Goal: Task Accomplishment & Management: Use online tool/utility

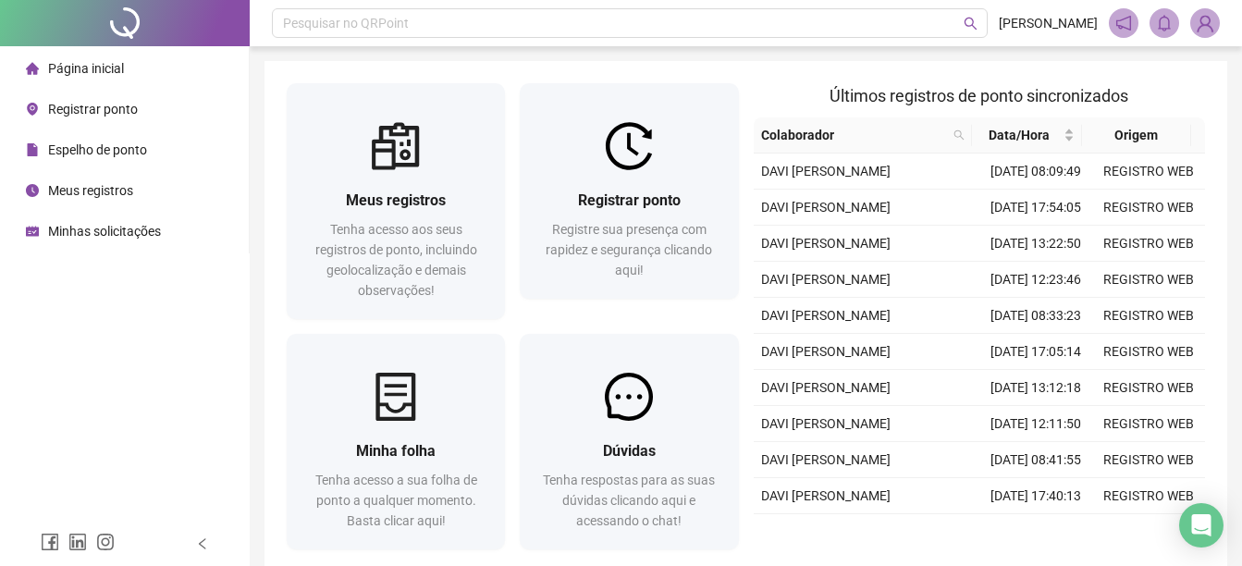
click at [14, 337] on div "Página inicial Registrar ponto Espelho de ponto Meus registros Minhas solicitaç…" at bounding box center [125, 261] width 250 height 522
click at [106, 227] on span "Minhas solicitações" at bounding box center [104, 231] width 113 height 15
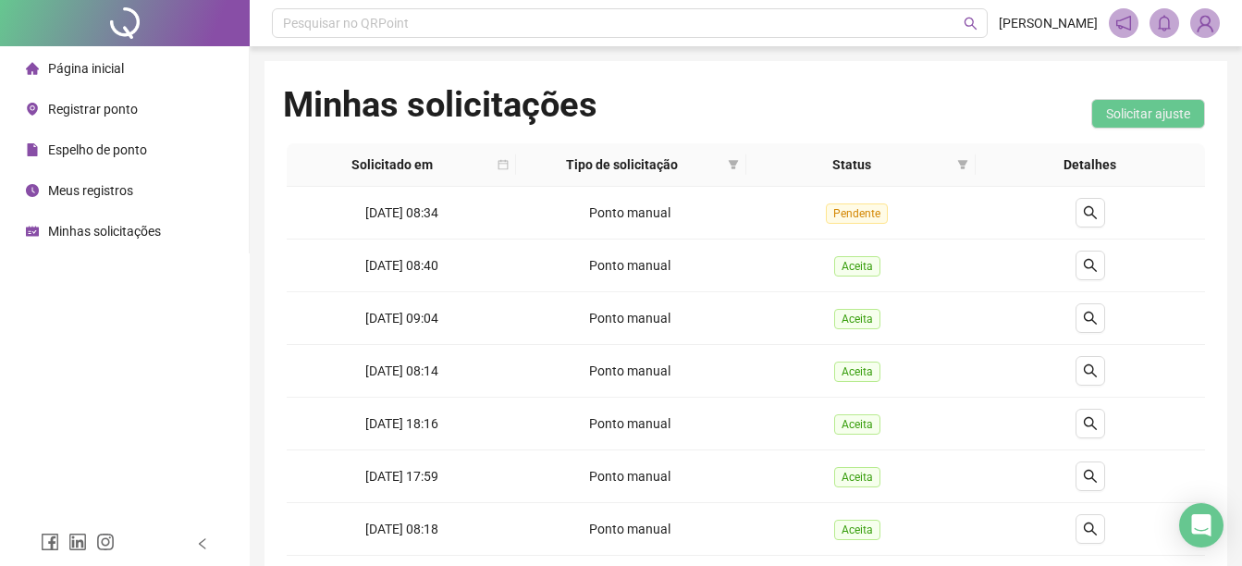
click at [113, 76] on span "Página inicial" at bounding box center [86, 68] width 76 height 15
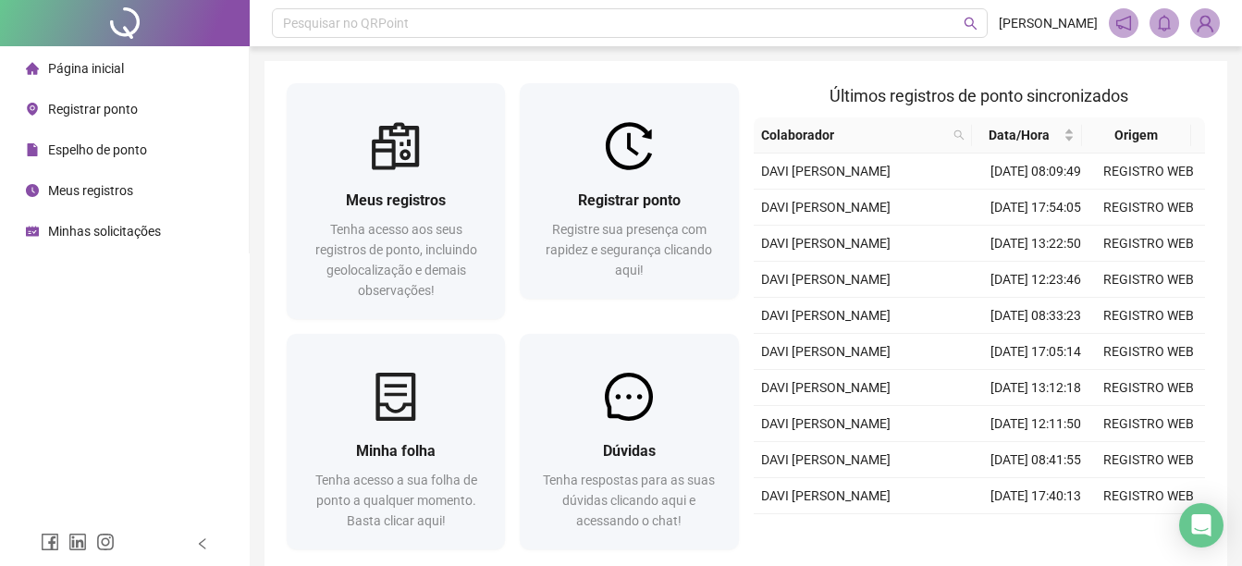
click at [103, 74] on span "Página inicial" at bounding box center [86, 68] width 76 height 15
click at [98, 114] on span "Registrar ponto" at bounding box center [93, 109] width 90 height 15
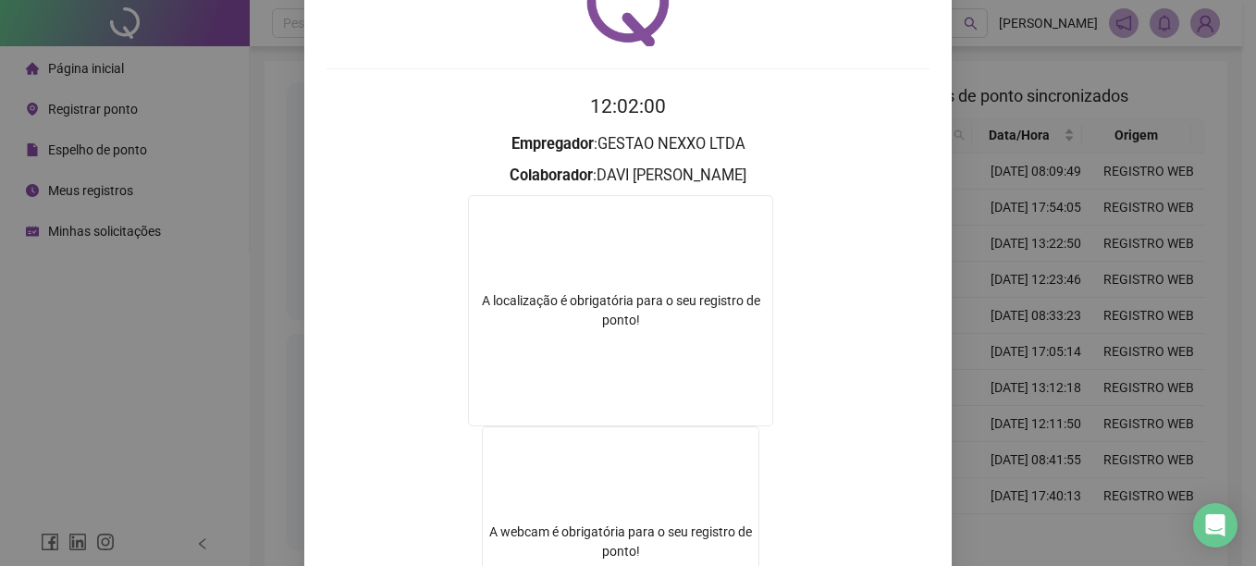
scroll to position [277, 0]
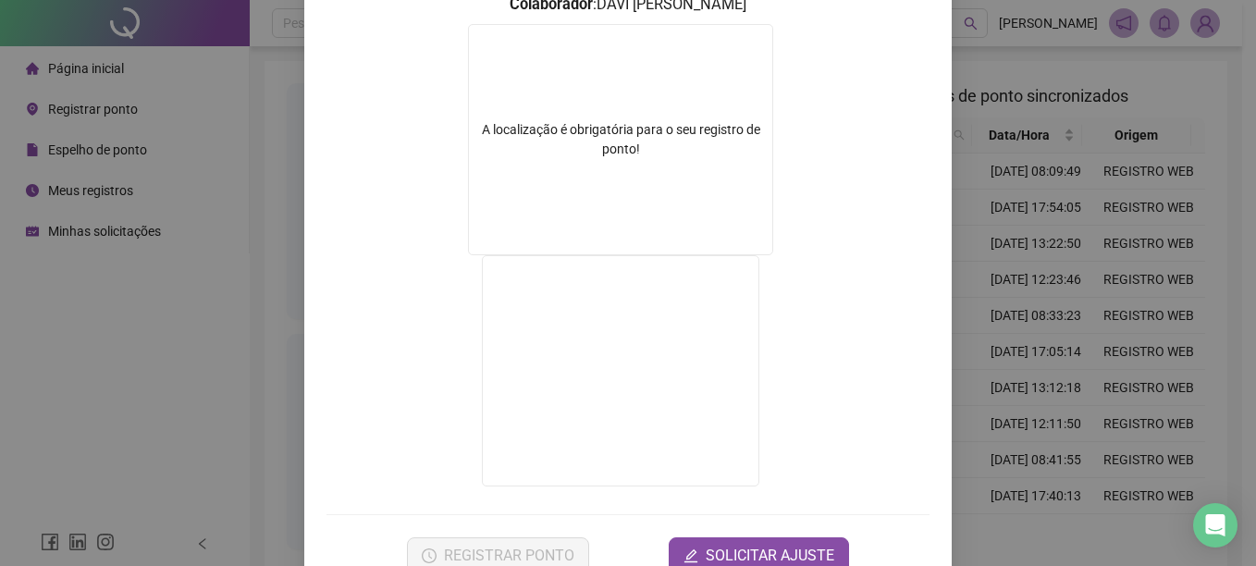
click at [1008, 396] on div "Registro de ponto web 12:02:03 Empregador : GESTAO NEXXO LTDA Colaborador : DAV…" at bounding box center [628, 283] width 1256 height 566
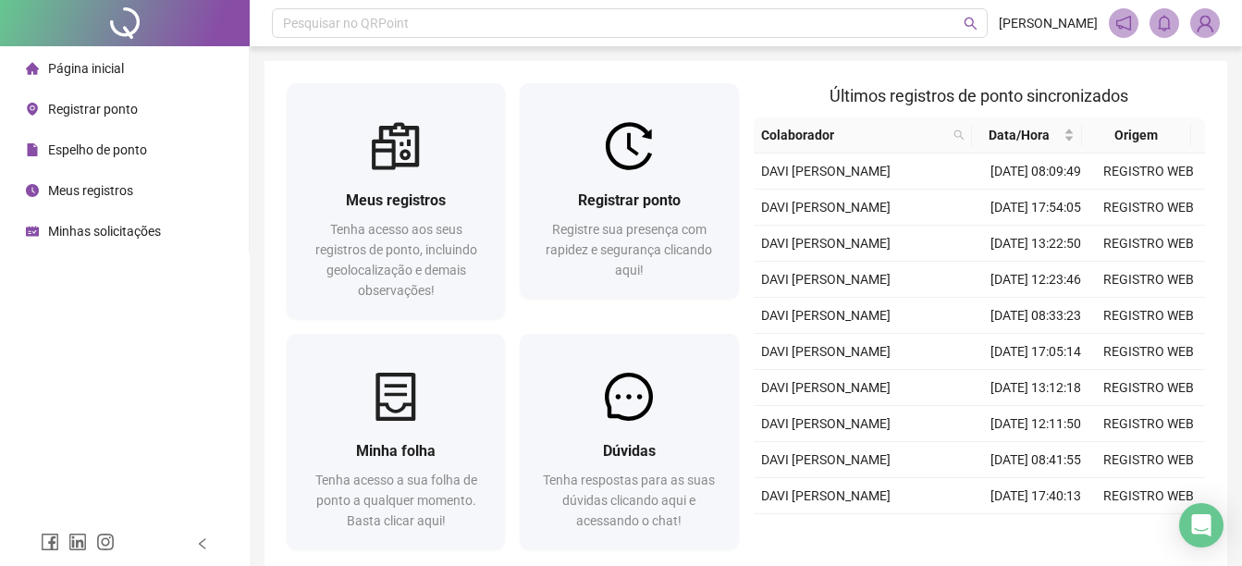
click at [104, 113] on span "Registrar ponto" at bounding box center [93, 109] width 90 height 15
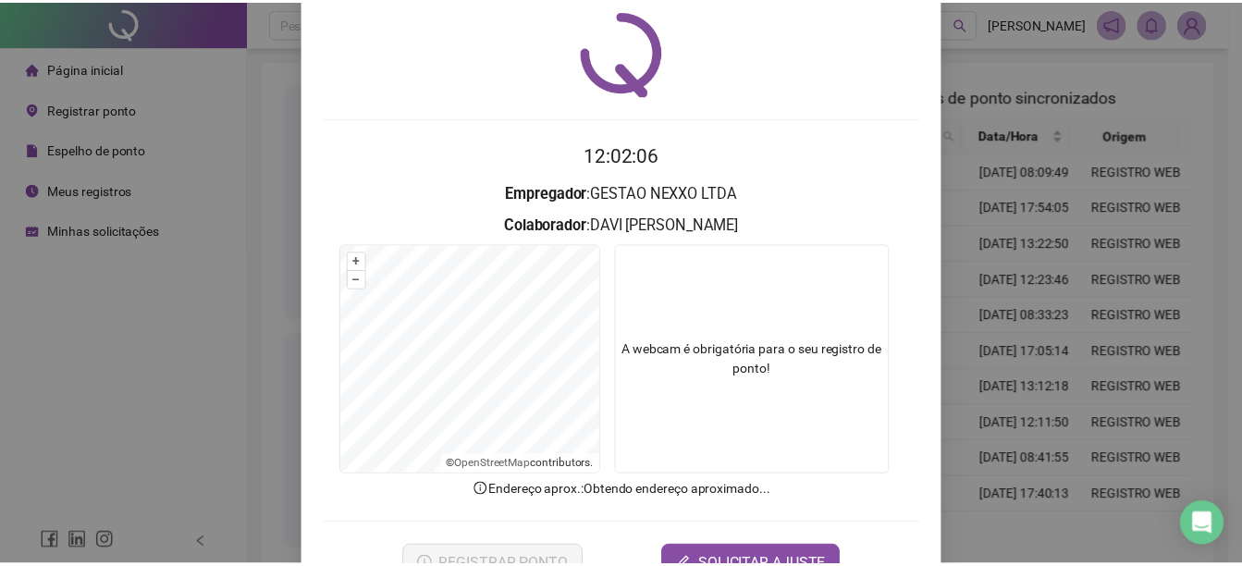
scroll to position [116, 0]
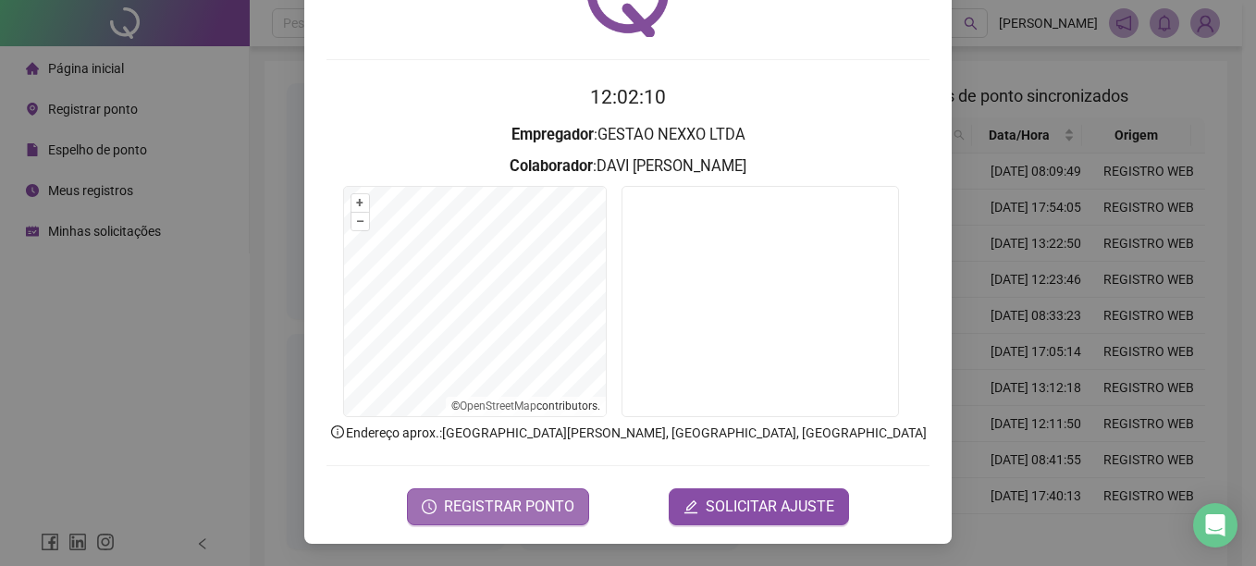
click at [444, 512] on span "REGISTRAR PONTO" at bounding box center [509, 507] width 130 height 22
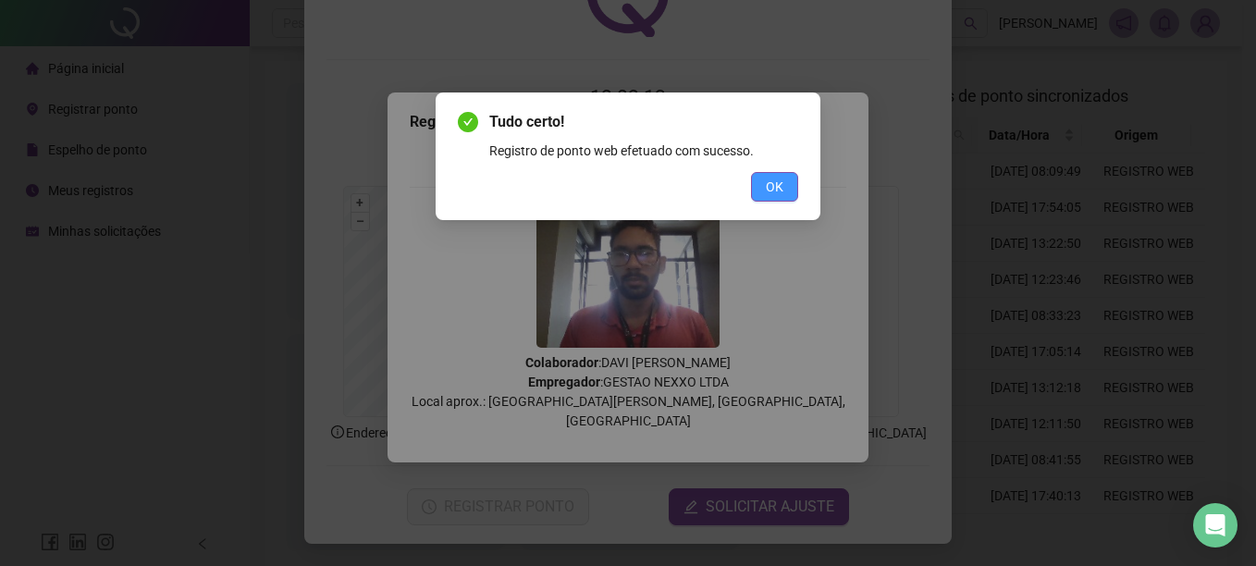
click at [782, 193] on span "OK" at bounding box center [775, 187] width 18 height 20
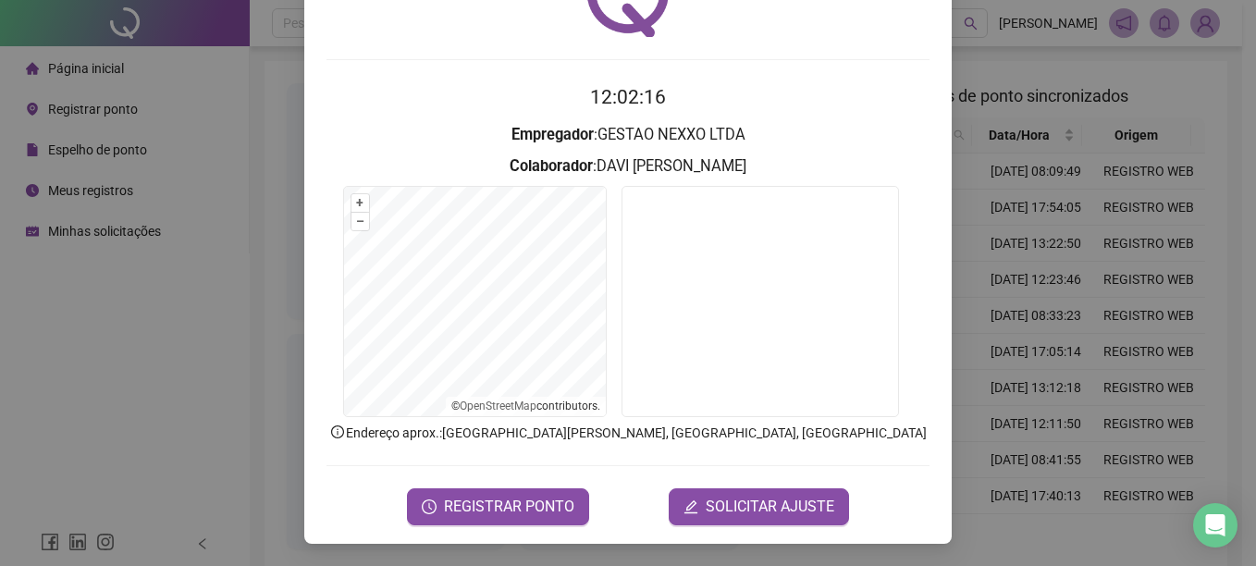
click at [1003, 234] on div "Registro de ponto web 12:02:16 Empregador : GESTAO NEXXO LTDA Colaborador : [PE…" at bounding box center [628, 283] width 1256 height 566
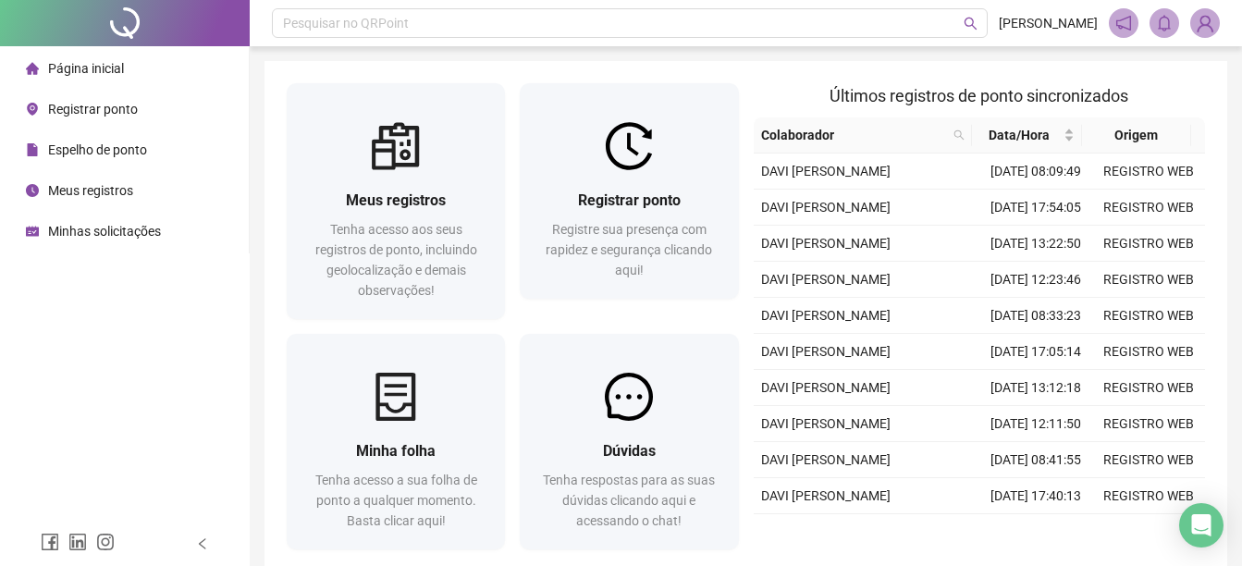
click at [68, 152] on span "Espelho de ponto" at bounding box center [97, 149] width 99 height 15
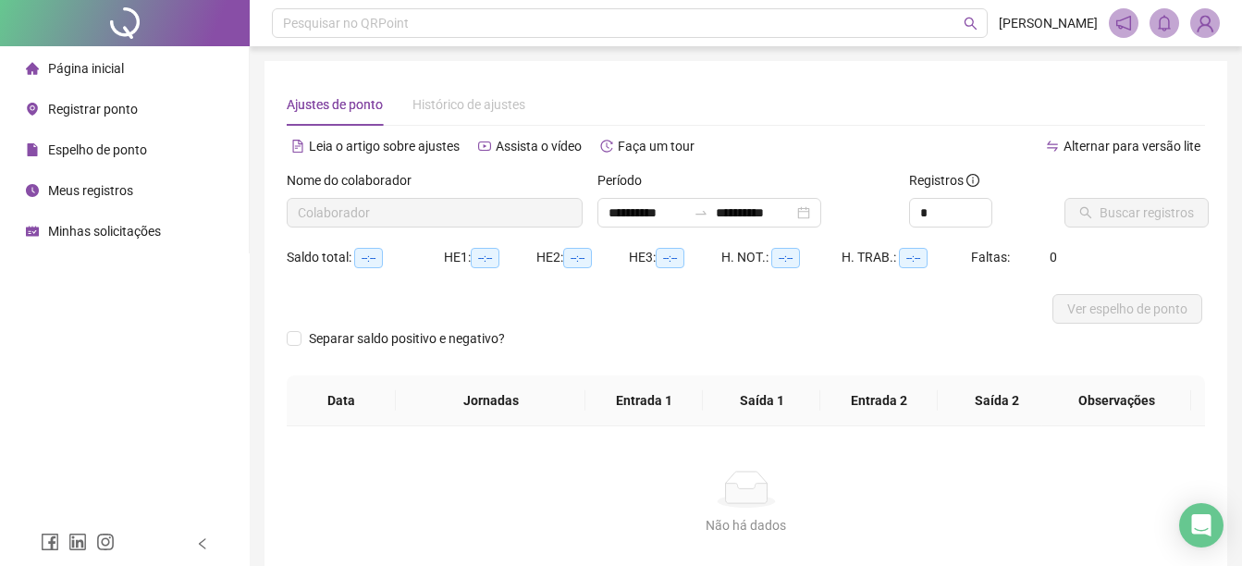
type input "**********"
click at [97, 69] on span "Página inicial" at bounding box center [86, 68] width 76 height 15
